Goal: Check status: Check status

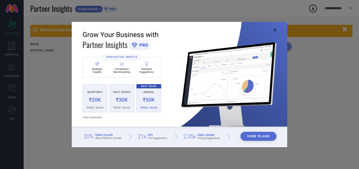
type input "All"
click at [275, 27] on img at bounding box center [180, 84] width 216 height 124
click at [271, 29] on img at bounding box center [180, 84] width 216 height 124
click at [274, 30] on icon at bounding box center [274, 29] width 3 height 3
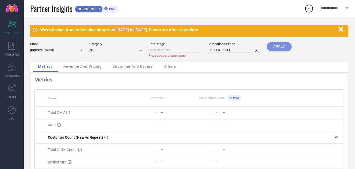
select select "8"
select select "2025"
select select "9"
select select "2025"
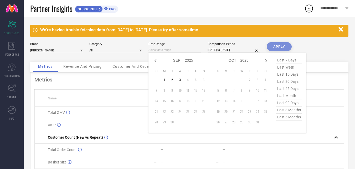
click at [192, 50] on input at bounding box center [175, 50] width 53 height 6
click at [154, 60] on icon at bounding box center [155, 60] width 6 height 6
select select "7"
select select "2025"
select select "8"
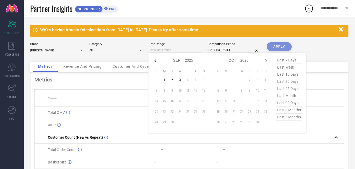
select select "2025"
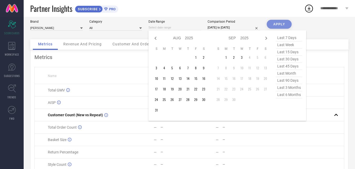
scroll to position [19, 0]
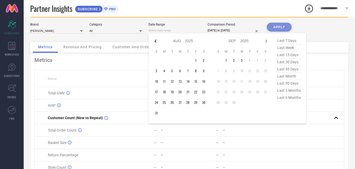
click at [157, 42] on icon at bounding box center [155, 41] width 6 height 6
select select "6"
select select "2025"
select select "7"
select select "2025"
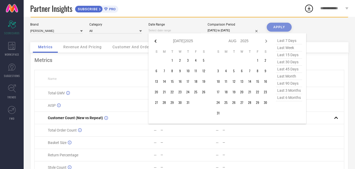
click at [157, 42] on icon at bounding box center [155, 41] width 6 height 6
select select "5"
select select "2025"
select select "6"
select select "2025"
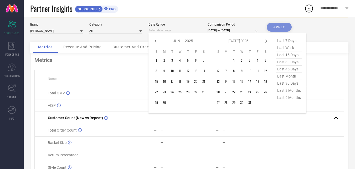
click at [157, 42] on icon at bounding box center [155, 41] width 6 height 6
select select "4"
select select "2025"
select select "5"
select select "2025"
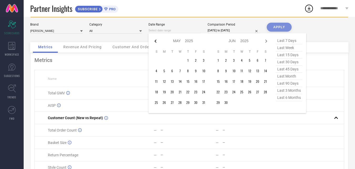
click at [157, 42] on icon at bounding box center [155, 41] width 6 height 6
select select "3"
select select "2025"
select select "4"
select select "2025"
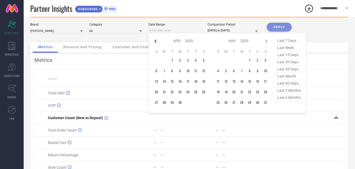
click at [157, 42] on icon at bounding box center [155, 41] width 6 height 6
select select "2"
select select "2025"
select select "3"
select select "2025"
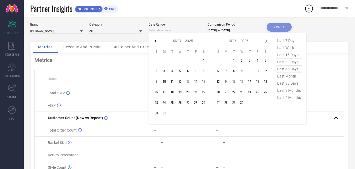
click at [157, 42] on icon at bounding box center [155, 41] width 6 height 6
select select "1"
select select "2025"
select select "2"
select select "2025"
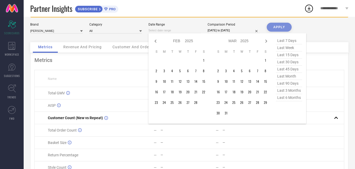
click at [157, 42] on icon at bounding box center [155, 41] width 6 height 6
select select "2025"
select select "1"
select select "2025"
click at [191, 40] on select "2015 2016 2017 2018 2019 2020 2021 2022 2023 2024 2025 2026 2027 2028 2029 2030…" at bounding box center [189, 41] width 8 height 8
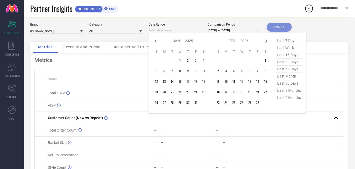
select select "2019"
select select "1"
select select "2019"
type input "After [DATE]"
click at [174, 60] on td "1" at bounding box center [172, 60] width 8 height 8
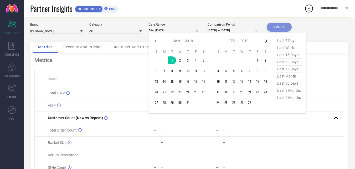
click at [267, 42] on icon at bounding box center [266, 41] width 6 height 6
select select "1"
select select "2019"
select select "2"
select select "2019"
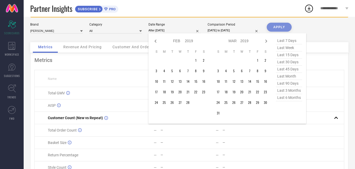
click at [267, 42] on icon at bounding box center [266, 41] width 6 height 6
select select "2"
select select "2019"
select select "3"
select select "2019"
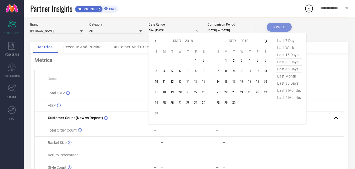
click at [266, 40] on icon at bounding box center [266, 41] width 6 height 6
select select "3"
select select "2019"
select select "4"
select select "2019"
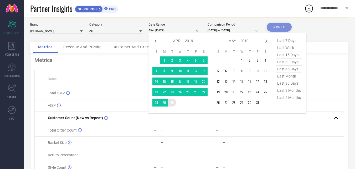
type input "[DATE] to [DATE]"
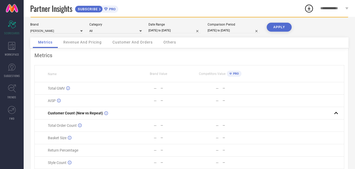
click at [272, 28] on button "APPLY" at bounding box center [279, 27] width 25 height 9
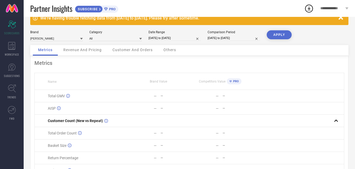
scroll to position [0, 0]
